Goal: Transaction & Acquisition: Obtain resource

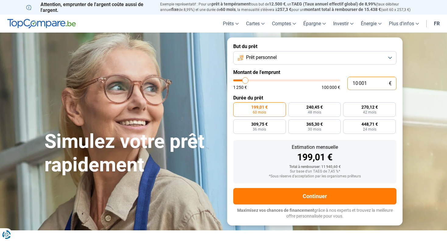
drag, startPoint x: 371, startPoint y: 83, endPoint x: 336, endPoint y: 80, distance: 35.2
click at [336, 80] on div "10 001 € 1 250 € 100 000 €" at bounding box center [314, 83] width 163 height 13
type input "10000"
radio input "true"
type input "4"
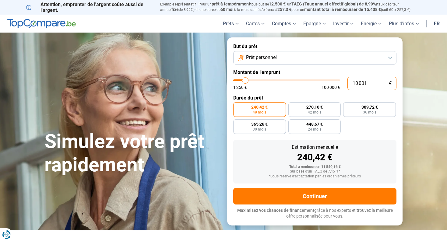
type input "1250"
type input "40"
type input "1250"
type input "400"
type input "1250"
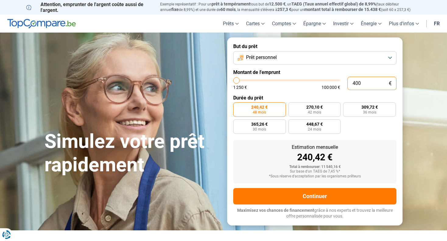
type input "4 000"
type input "4000"
radio input "true"
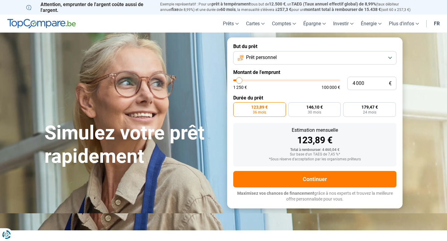
type input "4 750"
type input "4750"
type input "5 250"
type input "5250"
type input "5 750"
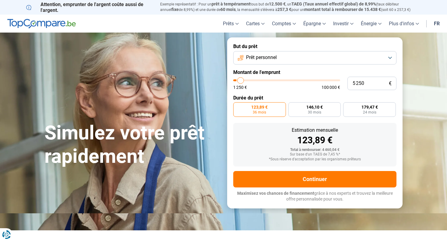
type input "5750"
type input "6 000"
type input "6000"
type input "6 250"
type input "6250"
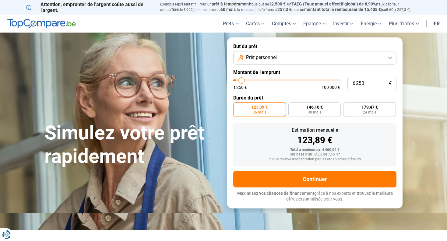
type input "6 500"
type input "6500"
type input "6 750"
type input "6750"
type input "7 250"
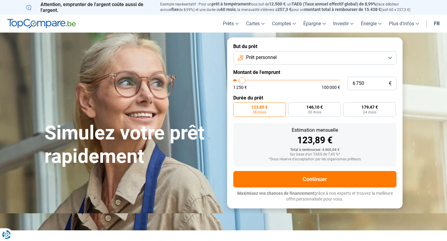
type input "7250"
type input "7 500"
type input "7500"
type input "7 750"
type input "7750"
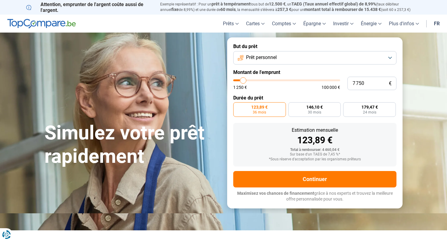
type input "8 000"
type input "8000"
type input "8 250"
type input "8250"
type input "8 500"
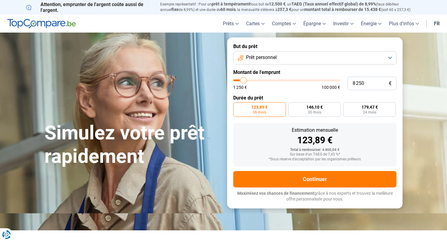
type input "8500"
type input "8 750"
type input "8750"
type input "9 000"
type input "9000"
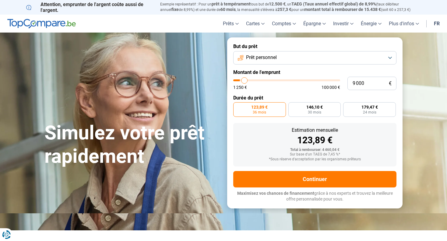
type input "9 500"
type input "9500"
type input "9 750"
type input "9750"
type input "10 000"
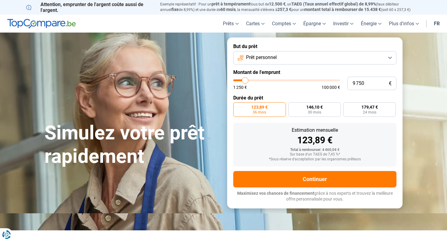
type input "10000"
type input "10 250"
type input "10250"
type input "10 500"
type input "10500"
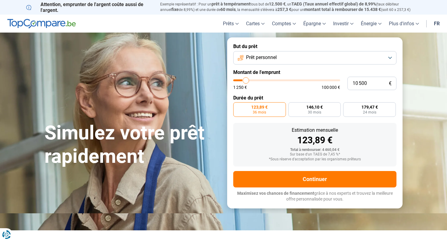
type input "10 750"
type input "10750"
type input "10 500"
type input "10500"
type input "9 750"
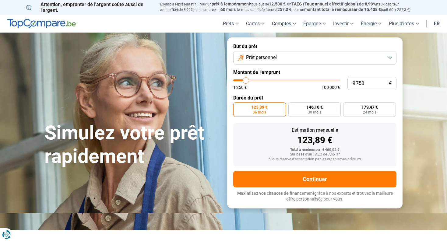
type input "9750"
type input "9 000"
type input "9000"
type input "8 750"
type input "8750"
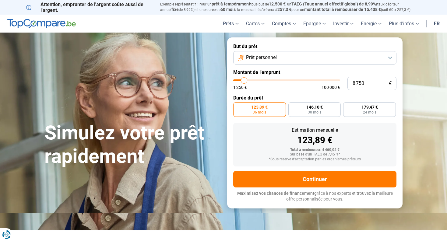
type input "8 500"
type input "8500"
type input "8 250"
type input "8250"
type input "8 000"
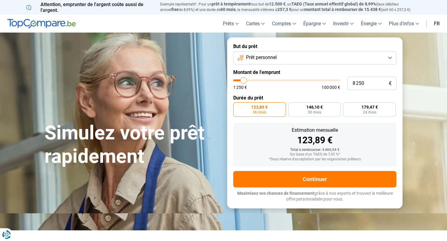
type input "8000"
type input "7 750"
type input "7750"
type input "7 500"
type input "7500"
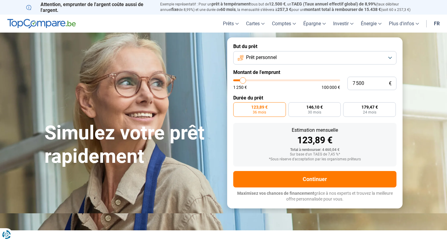
type input "7 250"
type input "7250"
type input "7 000"
type input "7000"
type input "6 750"
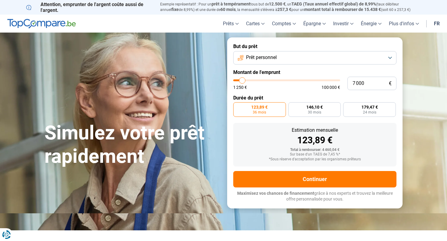
type input "6750"
type input "6 500"
type input "6500"
type input "6 250"
type input "6250"
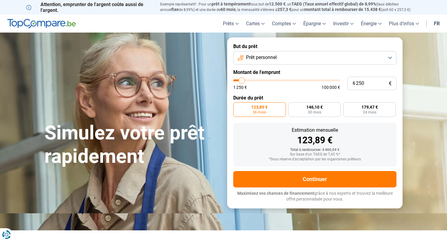
type input "6 000"
type input "6000"
type input "5 500"
type input "5500"
type input "5 250"
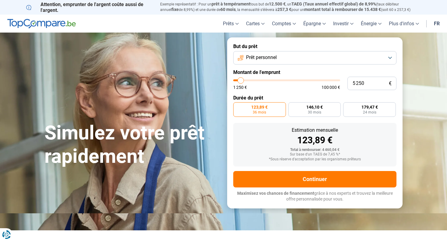
type input "5250"
type input "5 000"
type input "5000"
type input "4 750"
type input "4750"
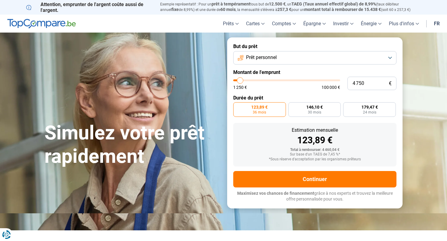
type input "4 500"
type input "4500"
type input "4 250"
type input "4250"
type input "4 000"
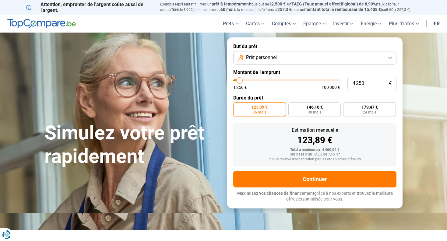
type input "4000"
type input "3 750"
type input "3750"
type input "3 500"
type input "3500"
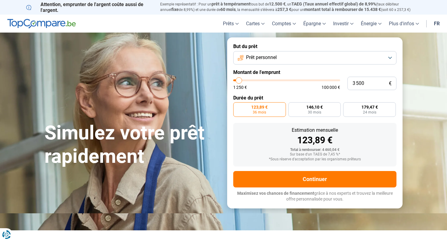
type input "3 250"
type input "3250"
type input "3 000"
type input "3000"
type input "3 250"
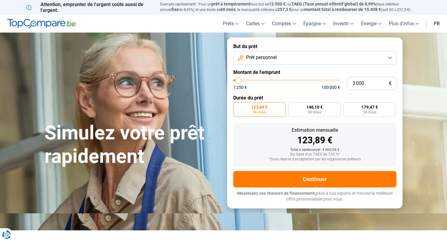
type input "3250"
type input "3 500"
type input "3500"
type input "3 750"
type input "3750"
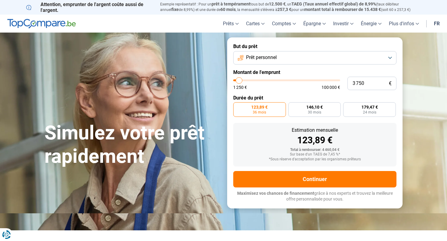
type input "4 000"
type input "4000"
type input "4 250"
type input "4250"
type input "4 500"
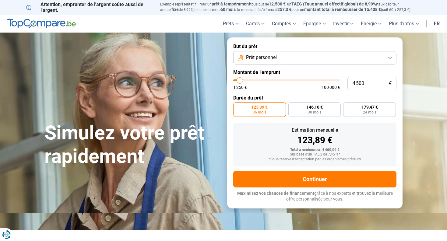
type input "4500"
click at [240, 81] on input "range" at bounding box center [286, 81] width 107 height 2
click at [370, 107] on span "201,90 €" at bounding box center [370, 107] width 16 height 4
click at [347, 106] on input "201,90 € 24 mois" at bounding box center [345, 104] width 4 height 4
radio input "true"
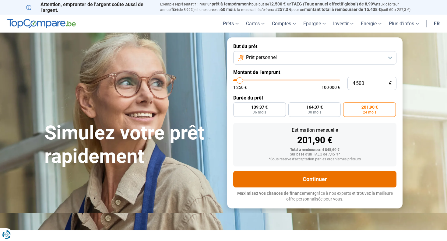
click at [320, 178] on button "Continuer" at bounding box center [314, 179] width 163 height 16
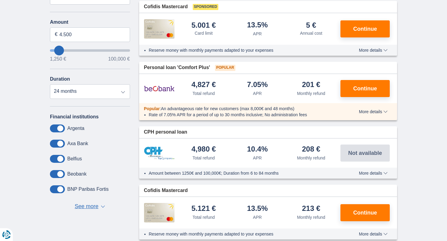
scroll to position [135, 0]
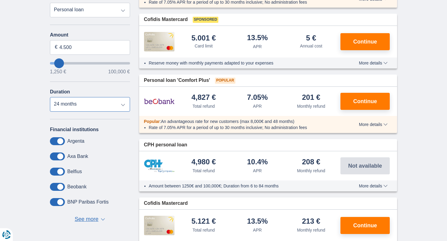
click at [121, 105] on select "12 months 18 months 24 months 30 months 36 months" at bounding box center [90, 104] width 80 height 15
select select "12"
click at [50, 97] on select "12 months 18 months 24 months 30 months 36 months" at bounding box center [90, 104] width 80 height 15
click at [441, 60] on div "× widget.non-eligible-application.title widget.non-eligible-application.text no…" at bounding box center [223, 163] width 447 height 455
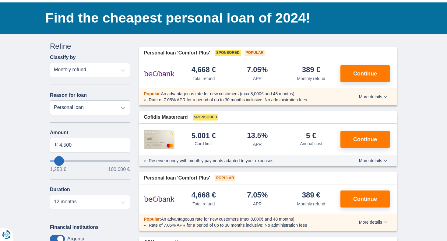
scroll to position [37, 0]
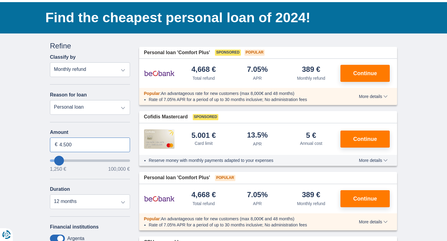
click at [75, 146] on input "4.500" at bounding box center [90, 145] width 80 height 15
type input "4.000"
type input "4250"
select select "36"
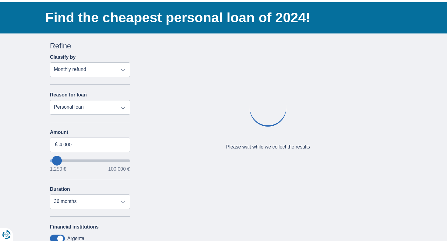
click at [26, 144] on div "× widget.non-eligible-application.title widget.non-eligible-application.text no…" at bounding box center [223, 190] width 447 height 312
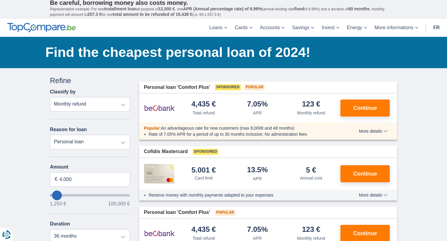
scroll to position [0, 0]
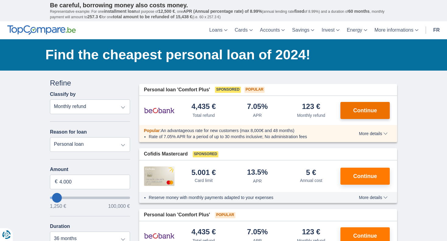
click at [374, 108] on span "Continue" at bounding box center [365, 110] width 24 height 5
